Goal: Information Seeking & Learning: Learn about a topic

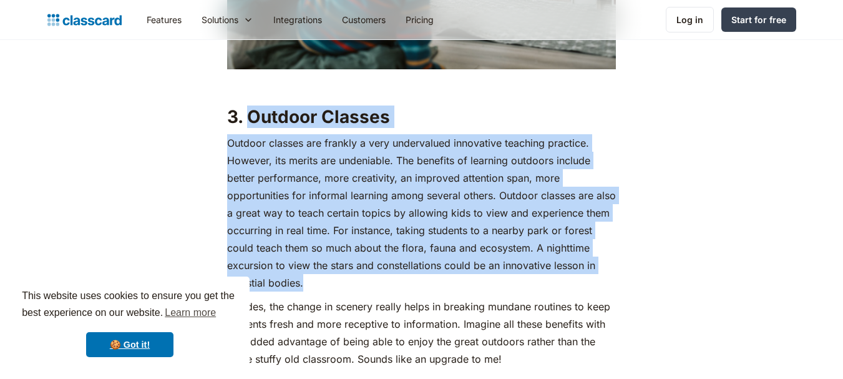
drag, startPoint x: 252, startPoint y: 91, endPoint x: 315, endPoint y: 260, distance: 180.4
click at [315, 260] on div "If you’re teaching a class of students, you’ve got your work cut out for you. T…" at bounding box center [421, 165] width 389 height 3443
copy div "Outdoor Classes Outdoor classes are frankly a very undervalued innovative teach…"
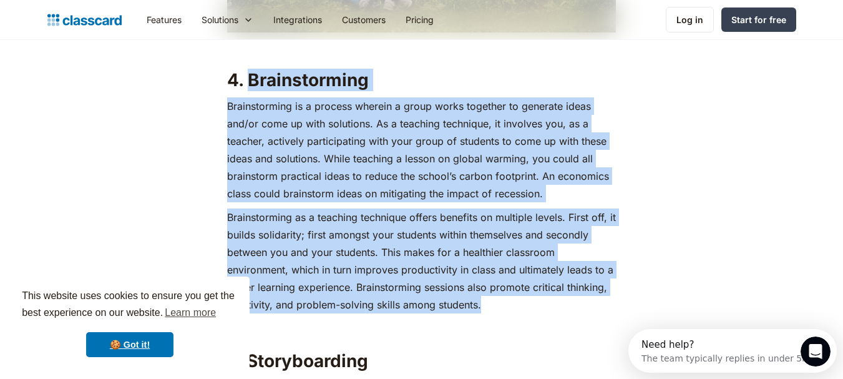
drag, startPoint x: 250, startPoint y: 58, endPoint x: 482, endPoint y: 286, distance: 325.5
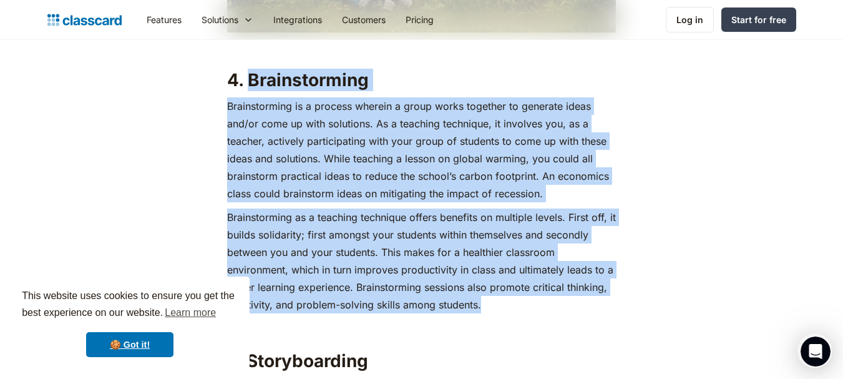
click at [538, 168] on p "Brainstorming is a process wherein a group works together to generate ideas and…" at bounding box center [421, 149] width 389 height 105
click at [320, 107] on p "Brainstorming is a process wherein a group works together to generate ideas and…" at bounding box center [421, 149] width 389 height 105
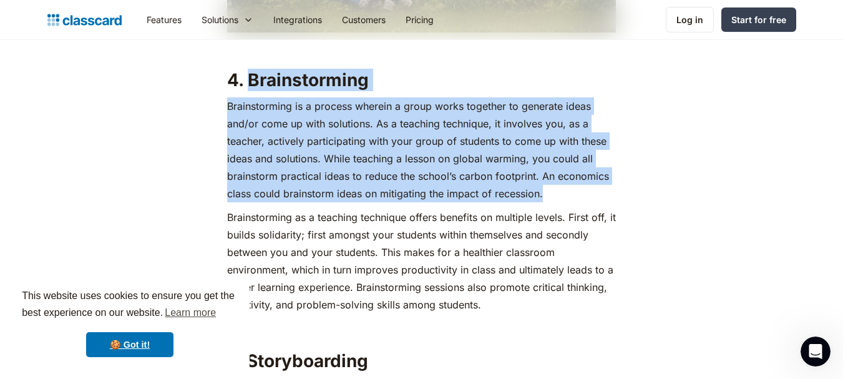
drag, startPoint x: 250, startPoint y: 64, endPoint x: 558, endPoint y: 171, distance: 325.5
copy div "Brainstorming Brainstorming is a process wherein a group works together to gene…"
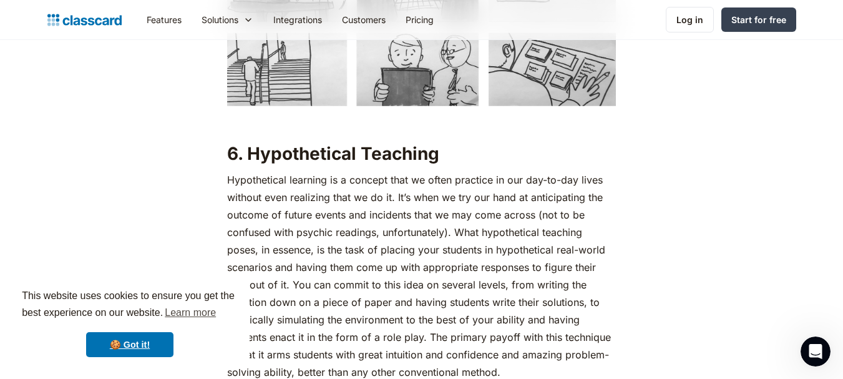
scroll to position [3493, 0]
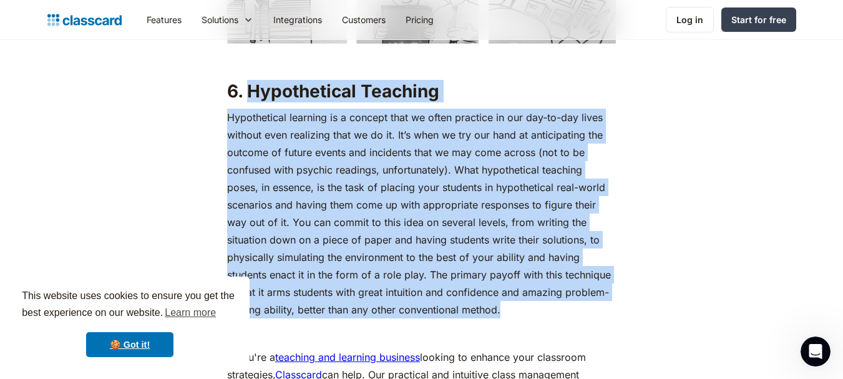
drag, startPoint x: 246, startPoint y: 70, endPoint x: 505, endPoint y: 293, distance: 341.5
copy div "Hypothetical Teaching Hypothetical learning is a concept that we often practice…"
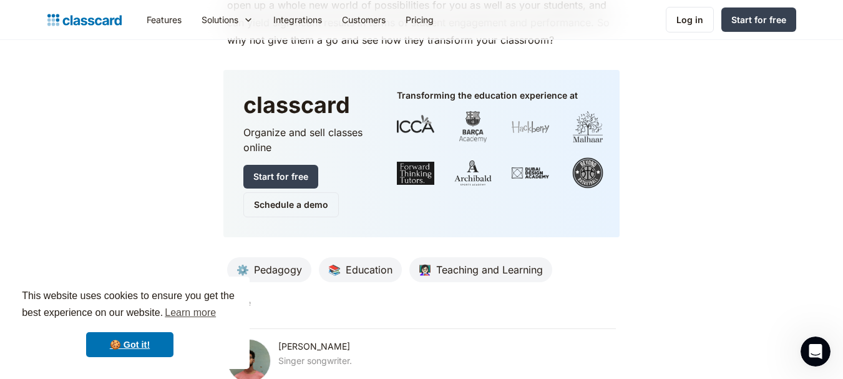
scroll to position [4180, 0]
